Goal: Task Accomplishment & Management: Use online tool/utility

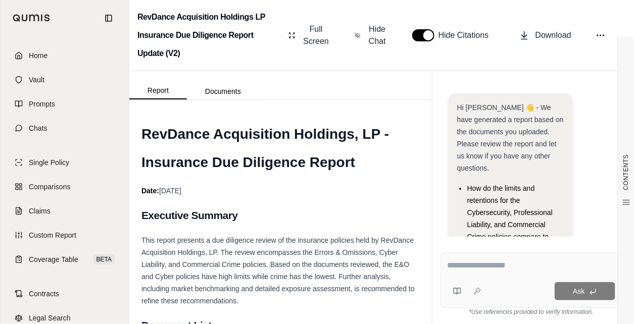
scroll to position [166, 0]
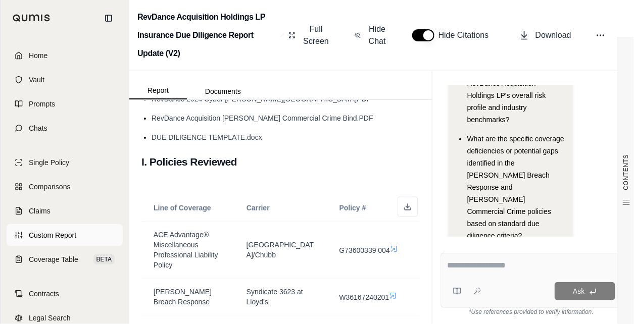
click at [55, 236] on span "Custom Report" at bounding box center [52, 235] width 47 height 10
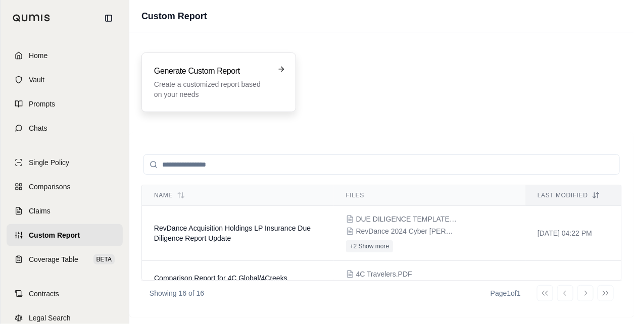
click at [223, 85] on p "Create a customized report based on your needs" at bounding box center [211, 89] width 115 height 20
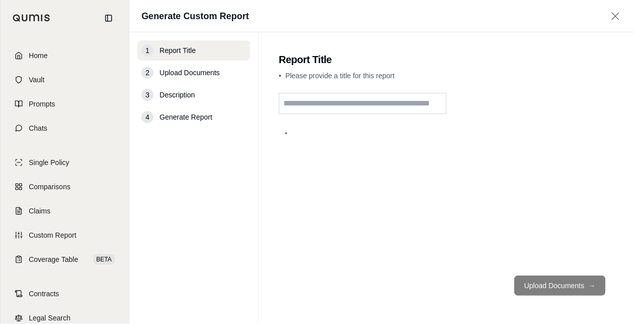
click at [304, 102] on input "text" at bounding box center [363, 103] width 168 height 21
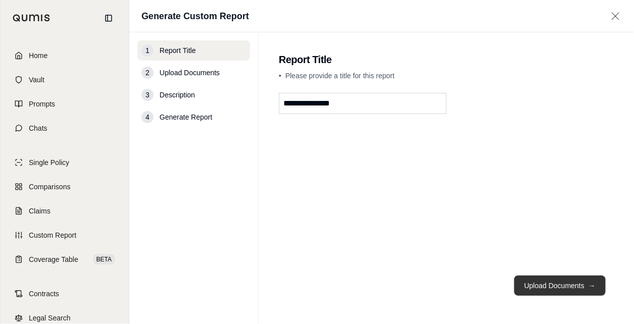
type input "**********"
click at [550, 284] on button "Upload Documents →" at bounding box center [559, 286] width 91 height 20
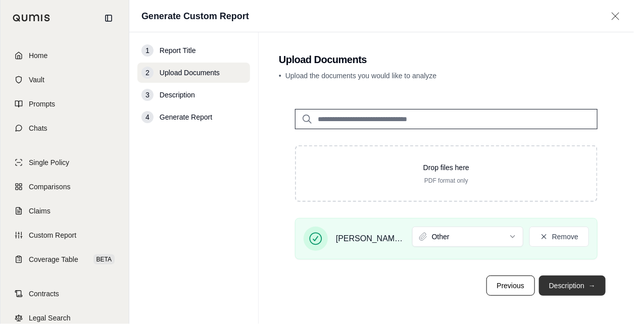
click at [599, 289] on button "Description →" at bounding box center [572, 286] width 67 height 20
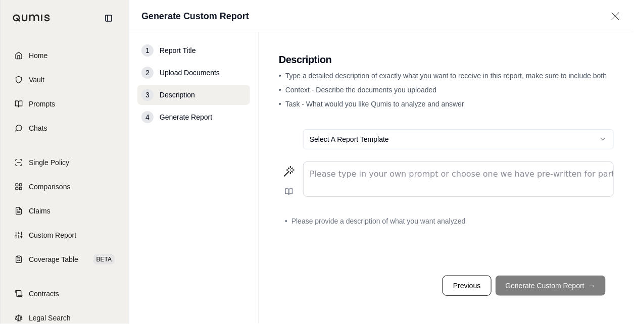
click at [460, 173] on p "editable markdown" at bounding box center [458, 174] width 297 height 12
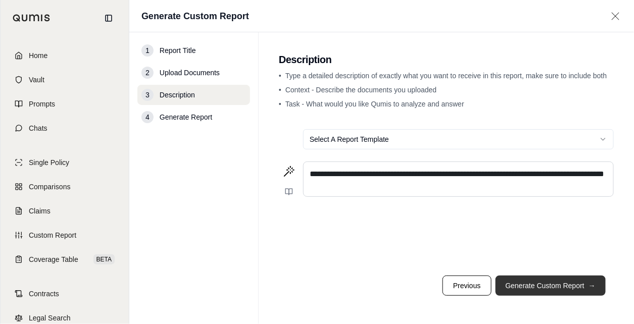
click at [548, 280] on button "Generate Custom Report →" at bounding box center [550, 286] width 110 height 20
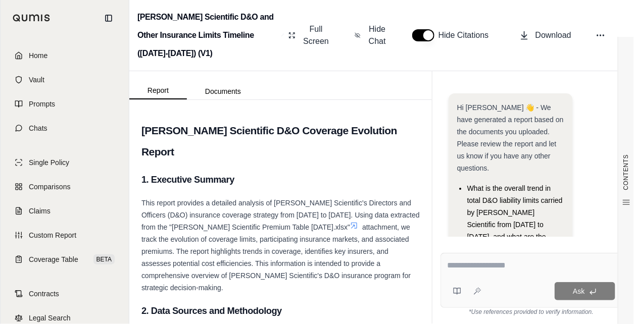
scroll to position [129, 0]
